Goal: Transaction & Acquisition: Purchase product/service

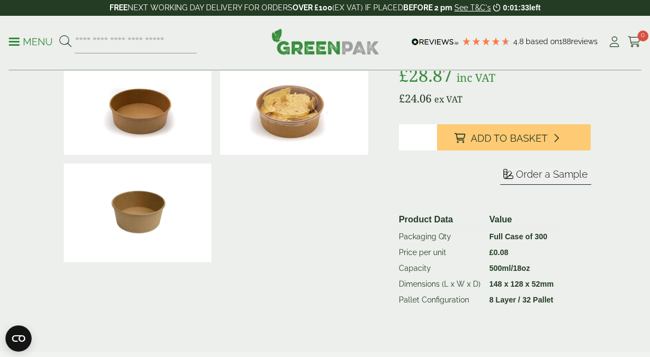
scroll to position [164, 0]
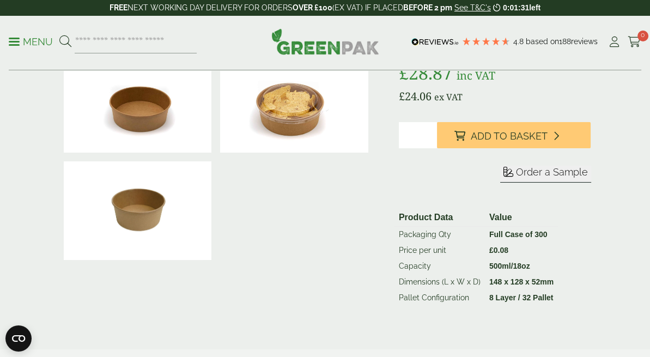
click at [309, 122] on img at bounding box center [294, 103] width 148 height 99
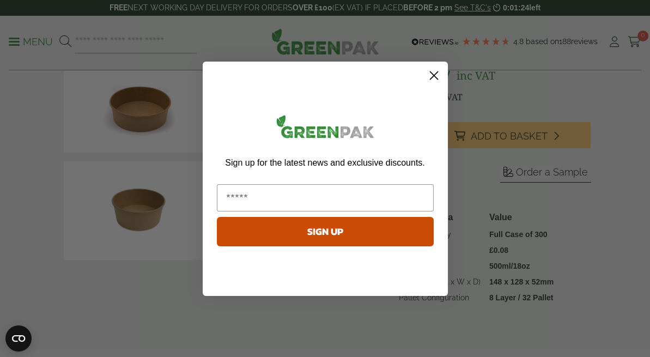
click at [438, 74] on circle "Close dialog" at bounding box center [434, 75] width 18 height 18
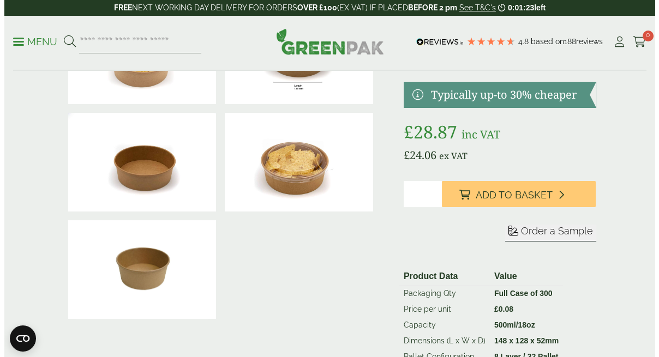
scroll to position [0, 0]
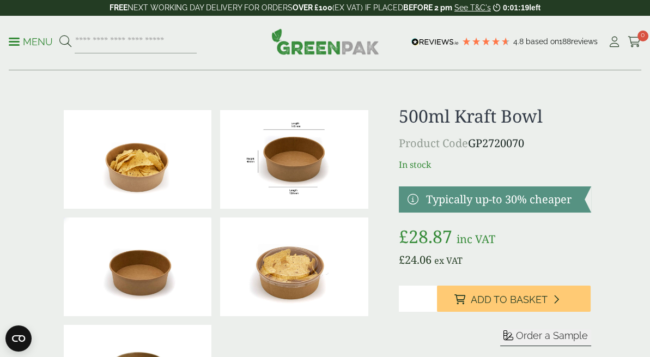
click at [40, 41] on p "Menu" at bounding box center [31, 41] width 44 height 13
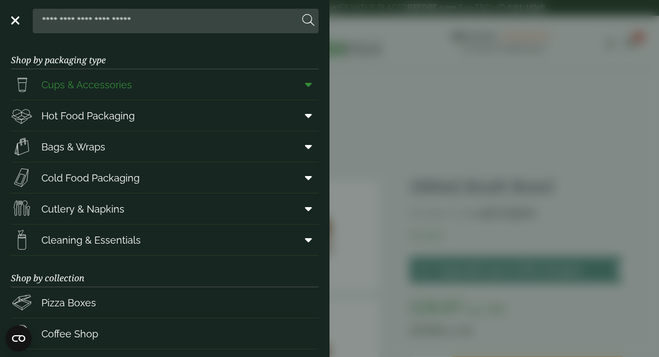
click at [106, 91] on span "Cups & Accessories" at bounding box center [86, 84] width 91 height 15
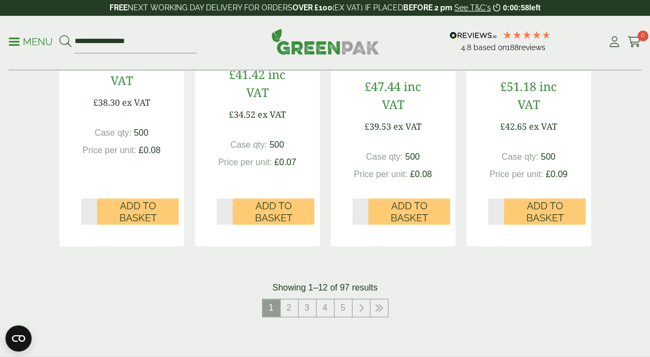
scroll to position [1199, 0]
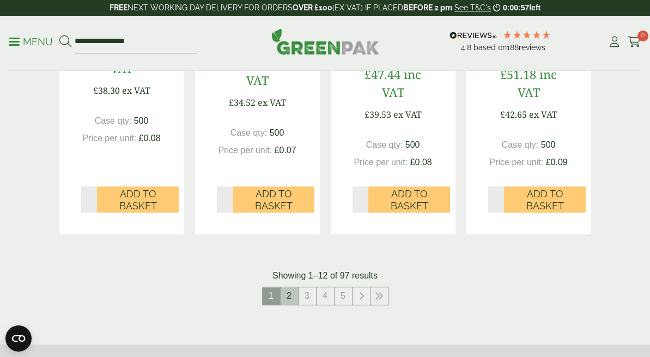
click at [288, 287] on link "2" at bounding box center [289, 295] width 17 height 17
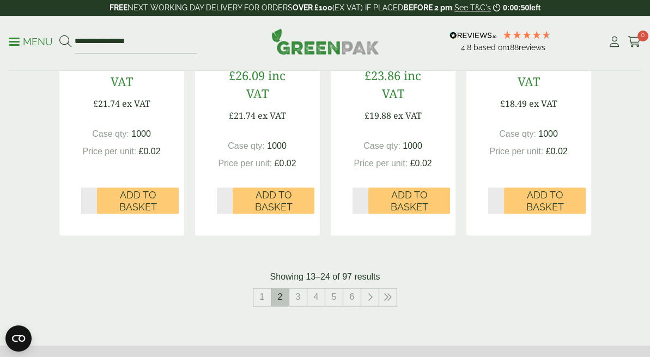
click at [281, 288] on span "2" at bounding box center [280, 296] width 17 height 17
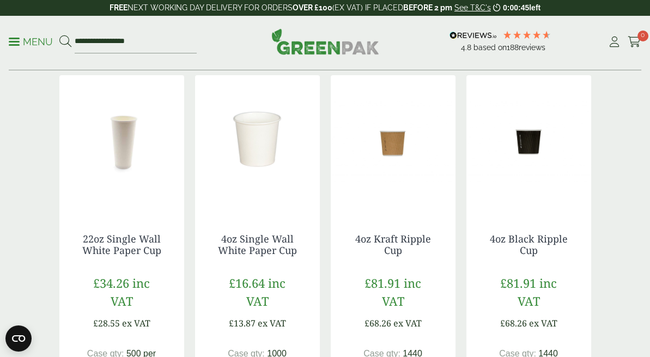
scroll to position [1199, 0]
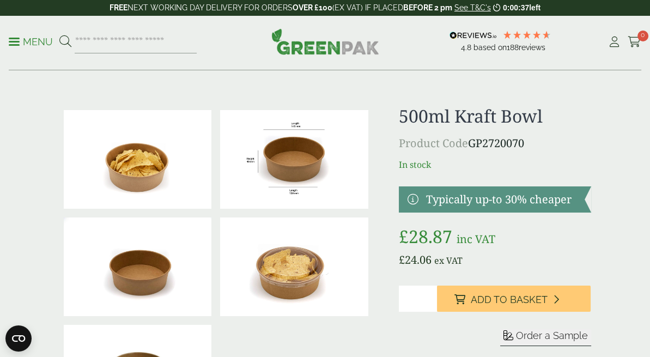
click at [27, 39] on link "Menu" at bounding box center [31, 40] width 44 height 11
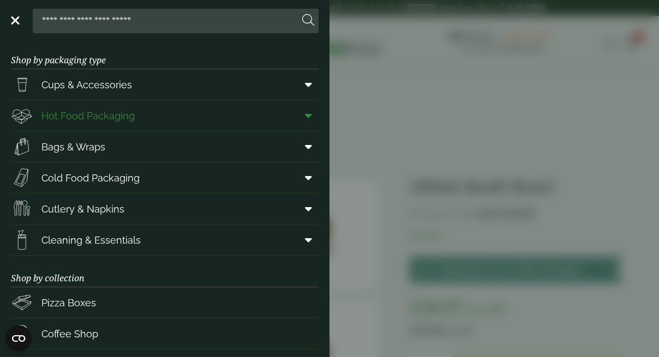
click at [110, 115] on span "Hot Food Packaging" at bounding box center [87, 115] width 93 height 15
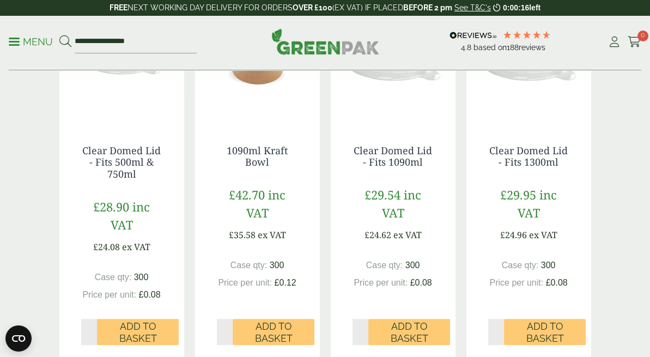
scroll to position [1199, 0]
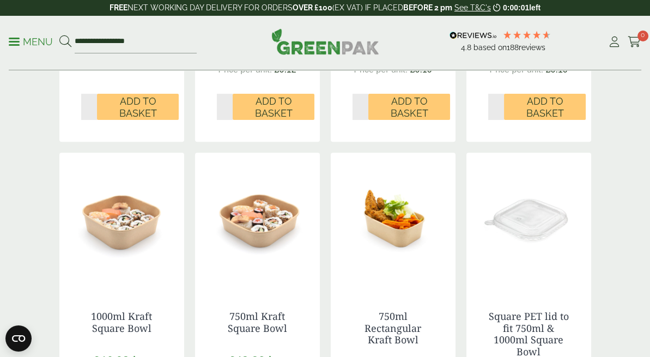
scroll to position [654, 0]
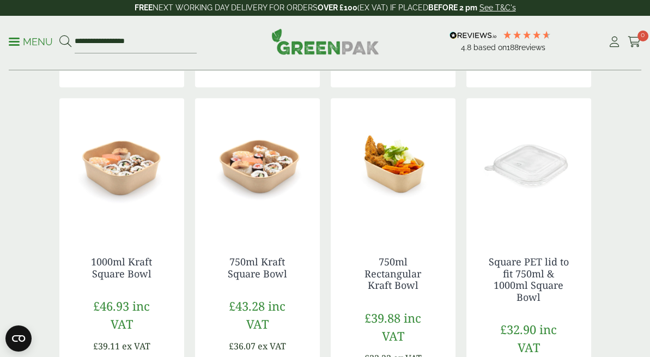
click at [273, 134] on img at bounding box center [257, 166] width 125 height 136
